Goal: Task Accomplishment & Management: Manage account settings

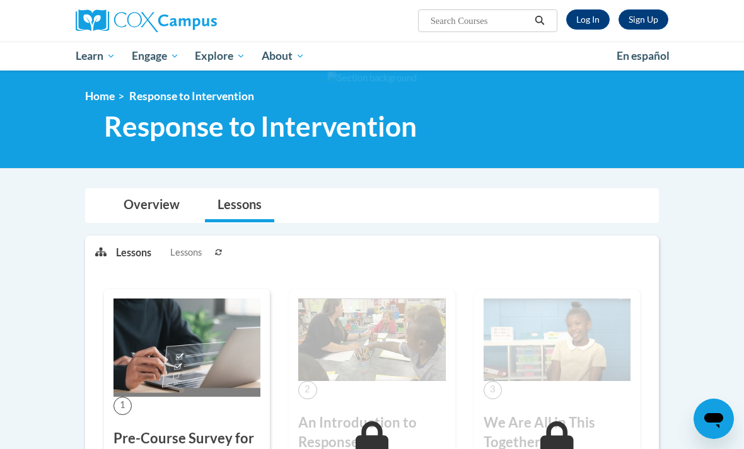
click at [589, 28] on link "Log In" at bounding box center [587, 19] width 43 height 20
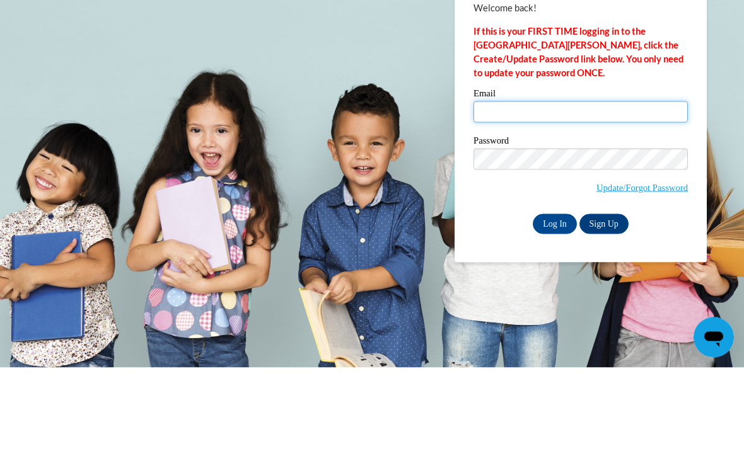
type input "bjaquez@daltonstate.edu"
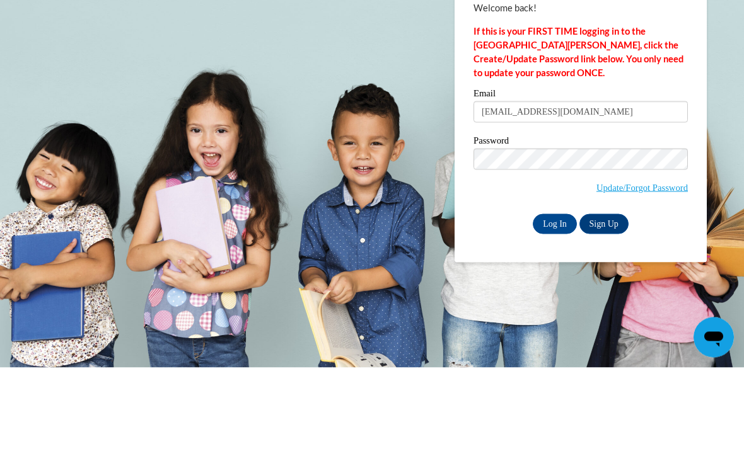
click at [555, 296] on input "Log In" at bounding box center [555, 306] width 44 height 20
click at [557, 309] on input "Log In" at bounding box center [555, 306] width 44 height 20
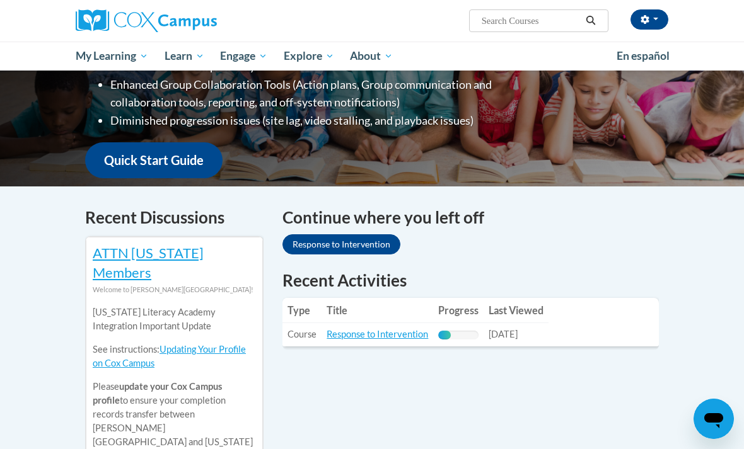
scroll to position [268, 0]
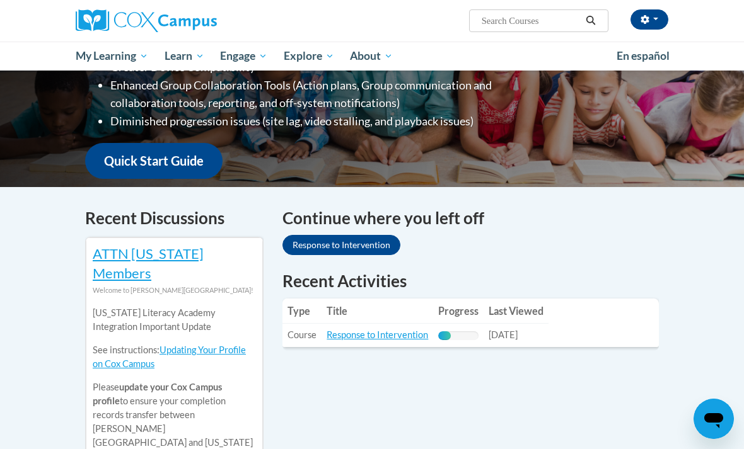
click at [393, 330] on link "Response to Intervention" at bounding box center [376, 335] width 101 height 11
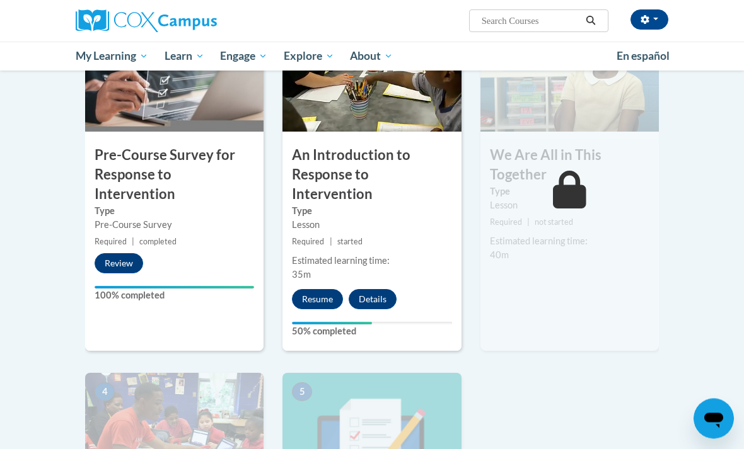
scroll to position [342, 0]
